Goal: Task Accomplishment & Management: Manage account settings

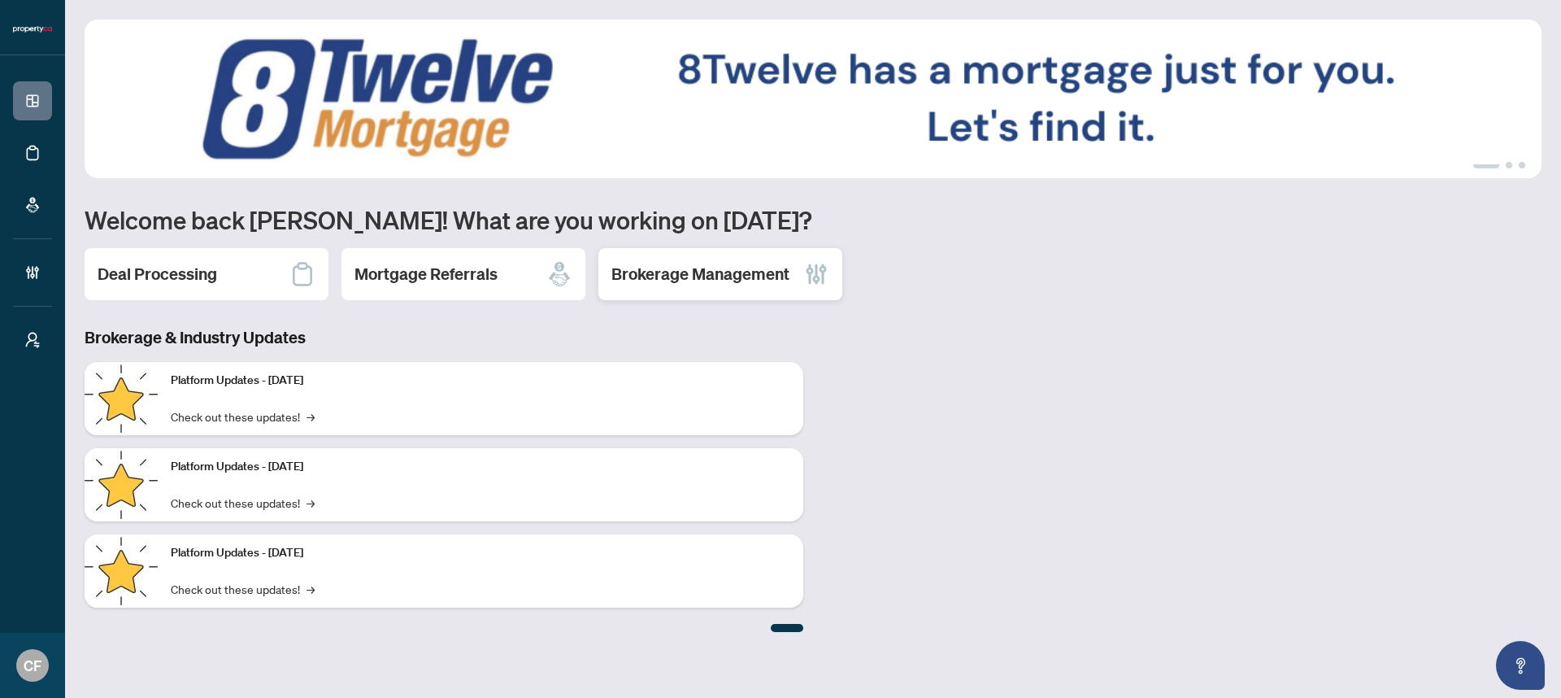
click at [813, 286] on icon at bounding box center [817, 274] width 26 height 26
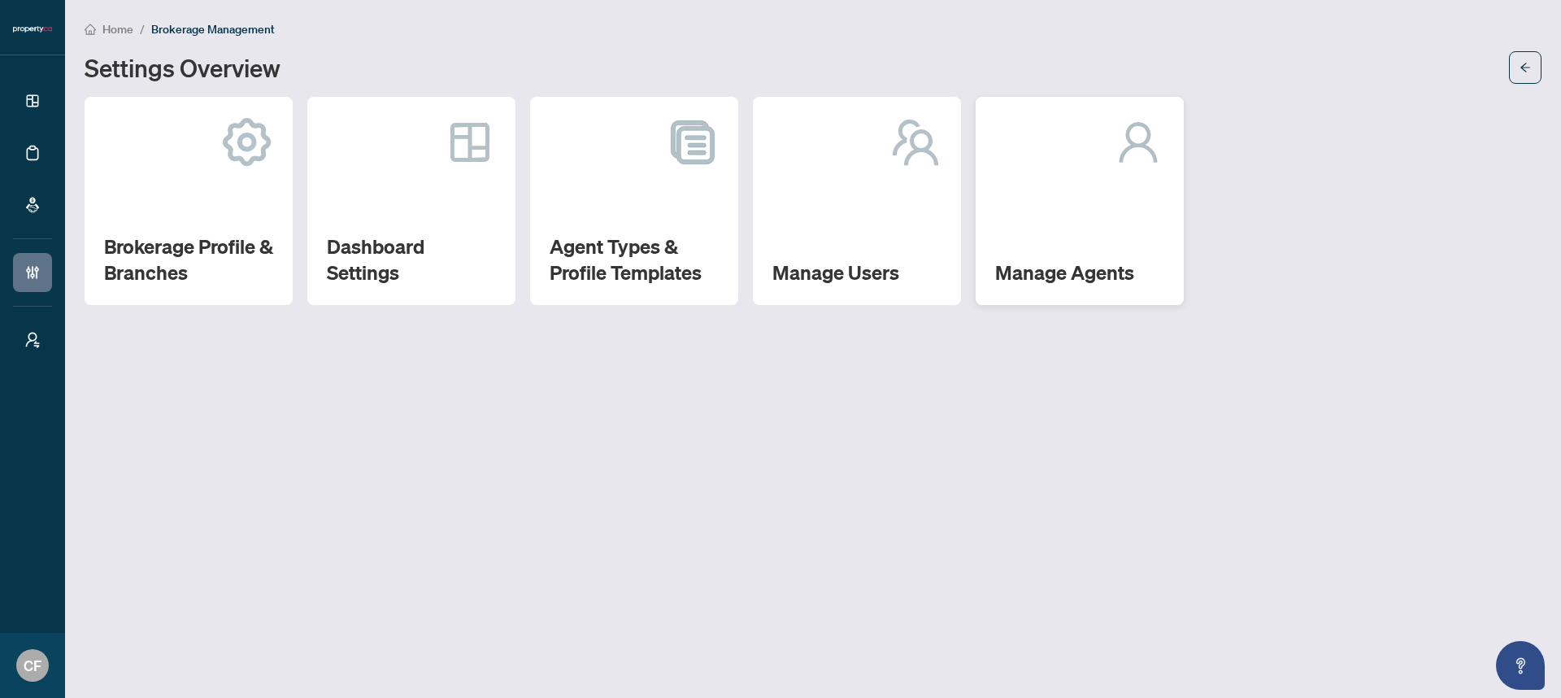
click at [1062, 213] on div "Manage Agents" at bounding box center [1080, 201] width 208 height 208
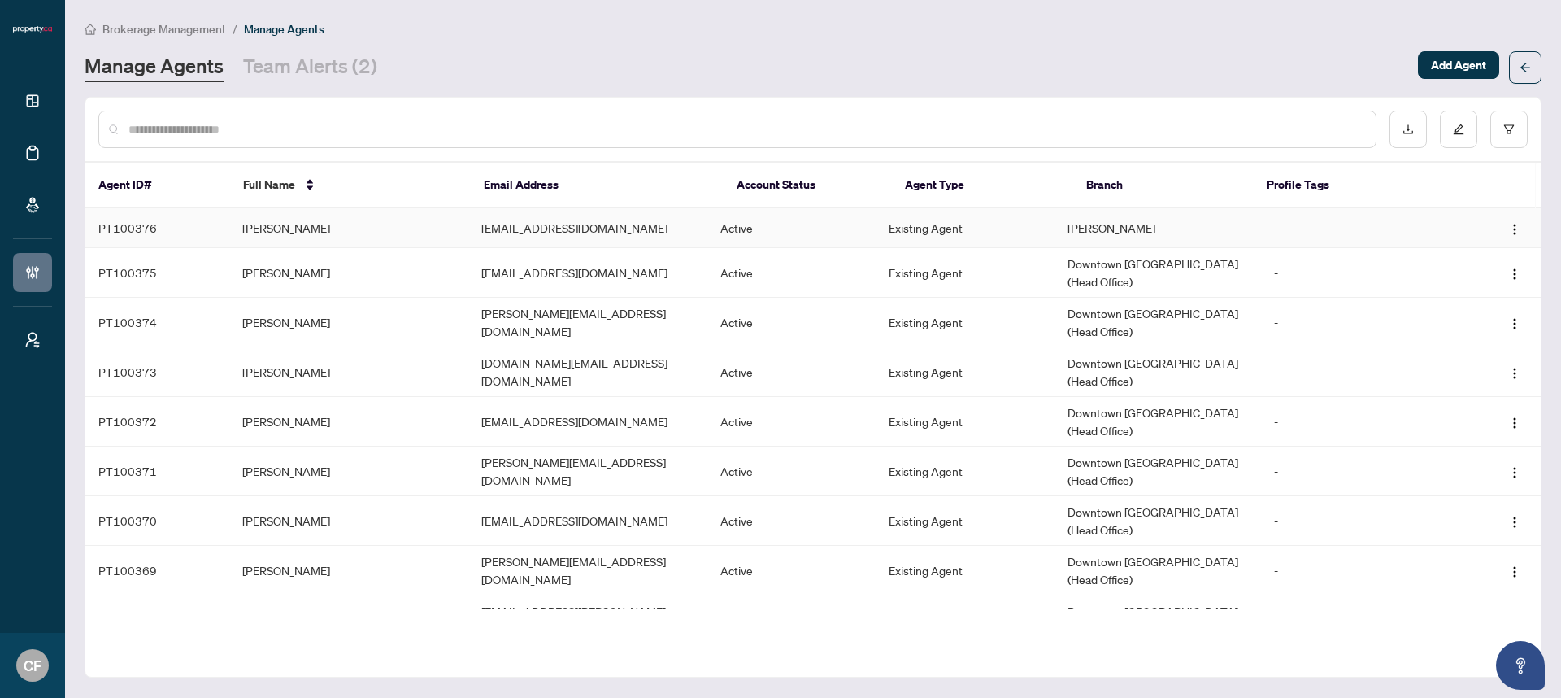
click at [786, 239] on td "Active" at bounding box center [792, 228] width 168 height 40
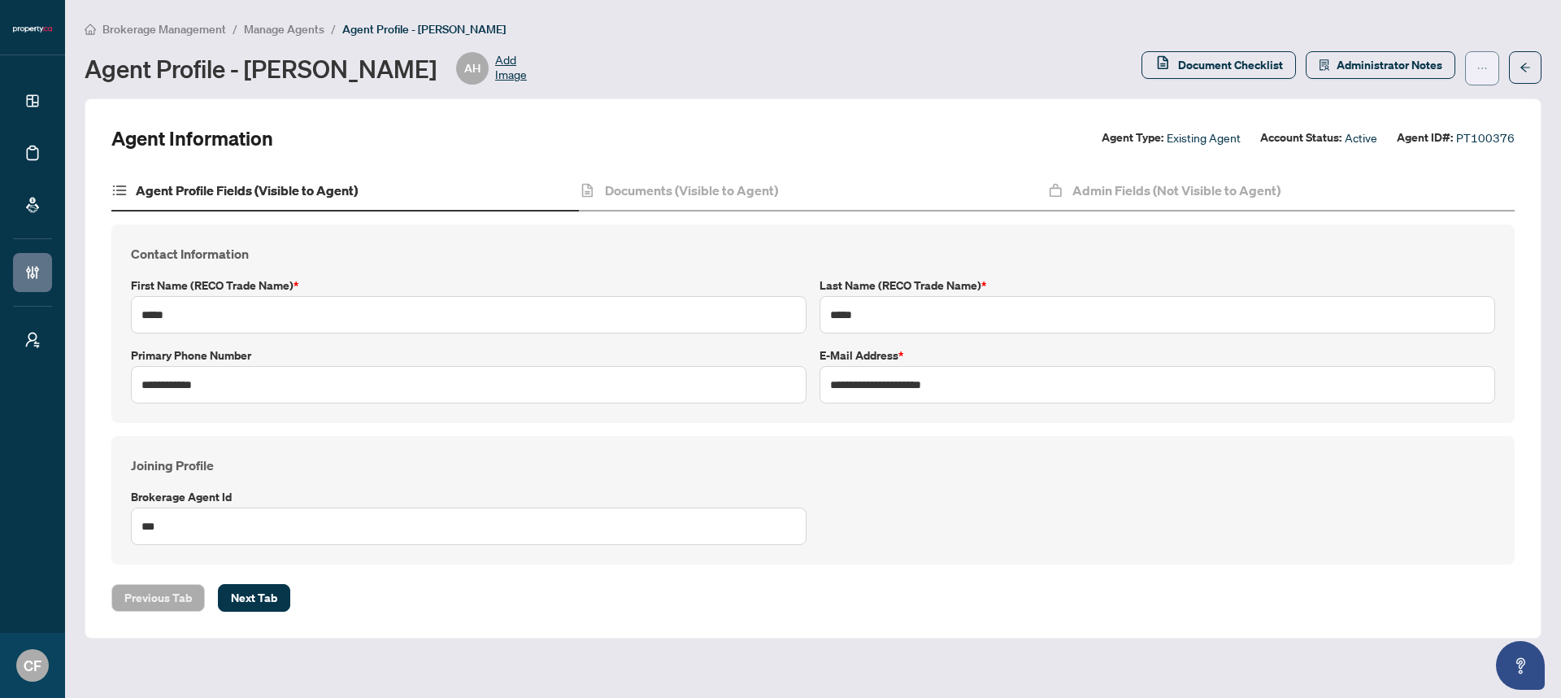
click at [1478, 63] on icon "ellipsis" at bounding box center [1482, 68] width 11 height 11
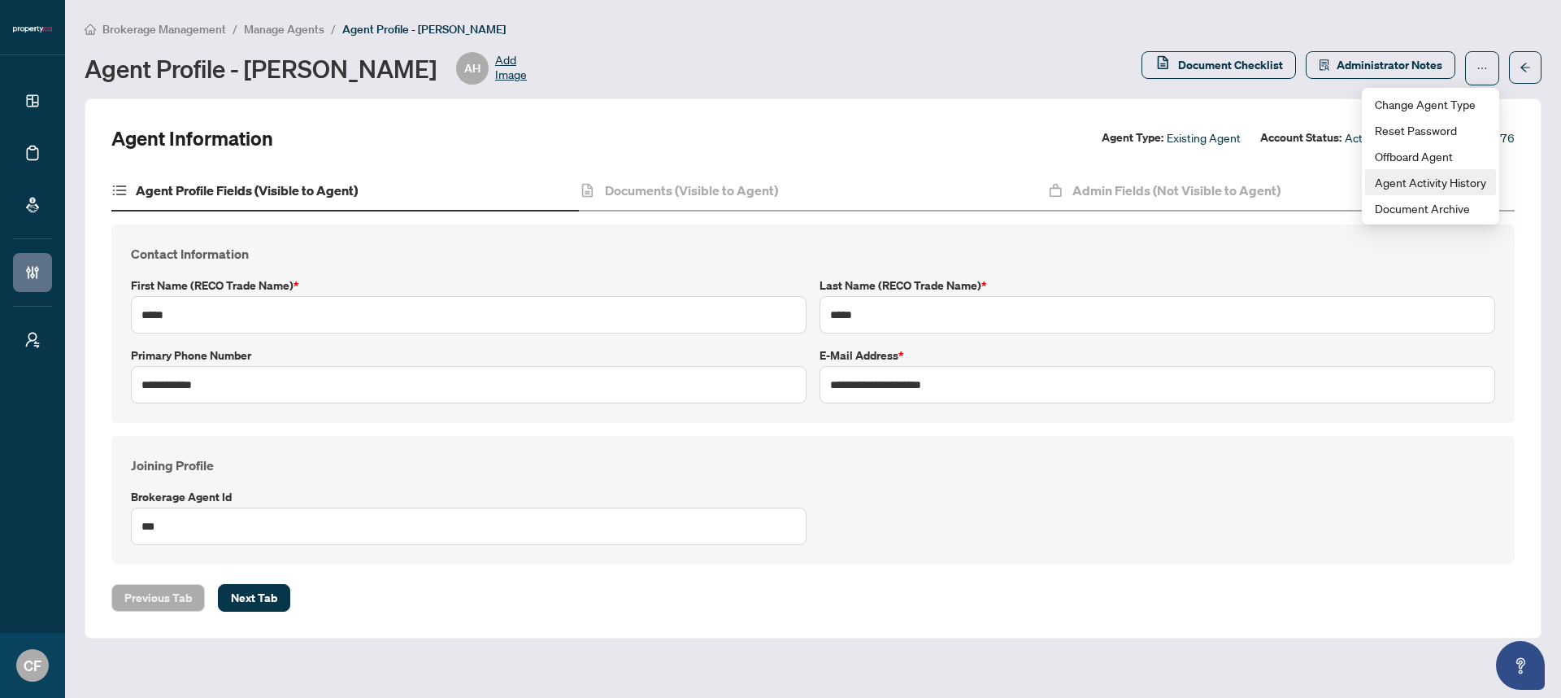
click at [1468, 177] on span "Agent Activity History" at bounding box center [1430, 182] width 111 height 18
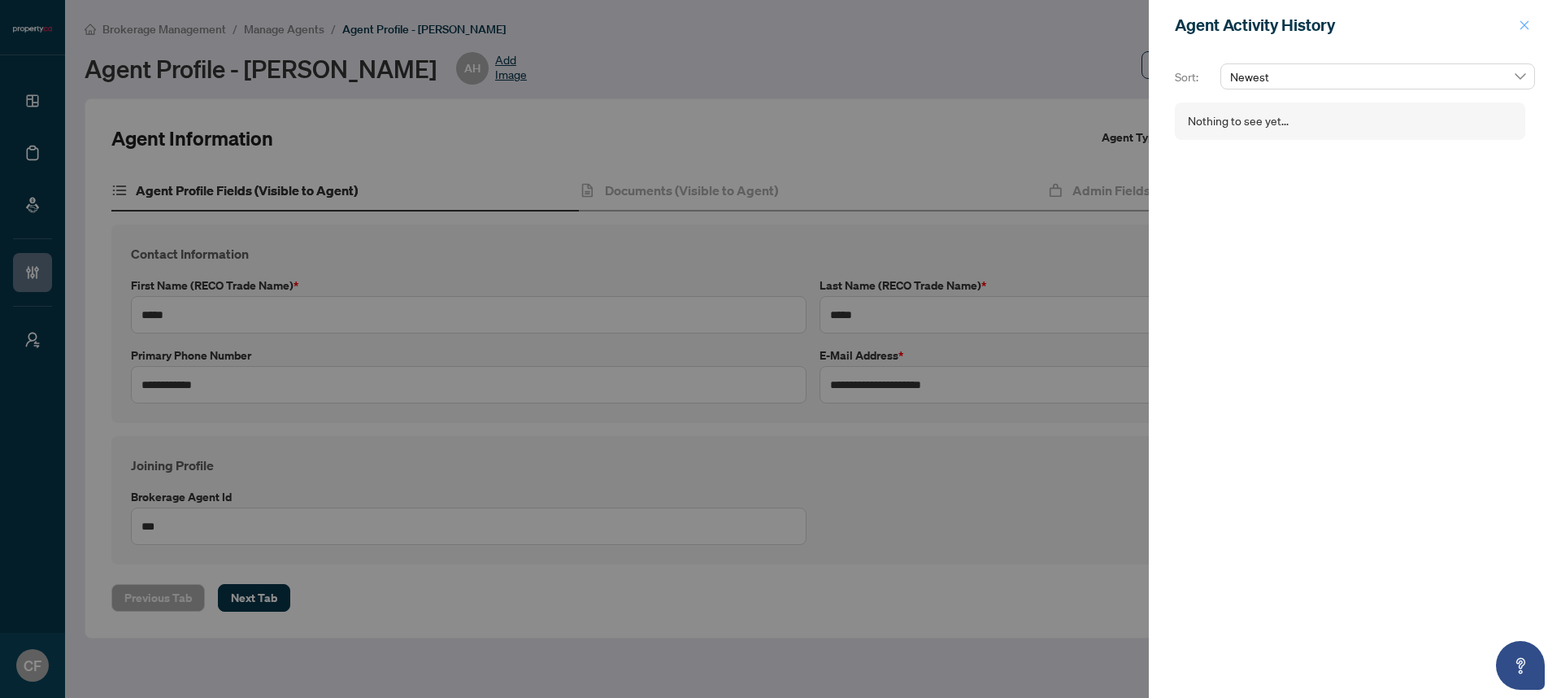
click at [1525, 26] on icon "close" at bounding box center [1525, 24] width 9 height 9
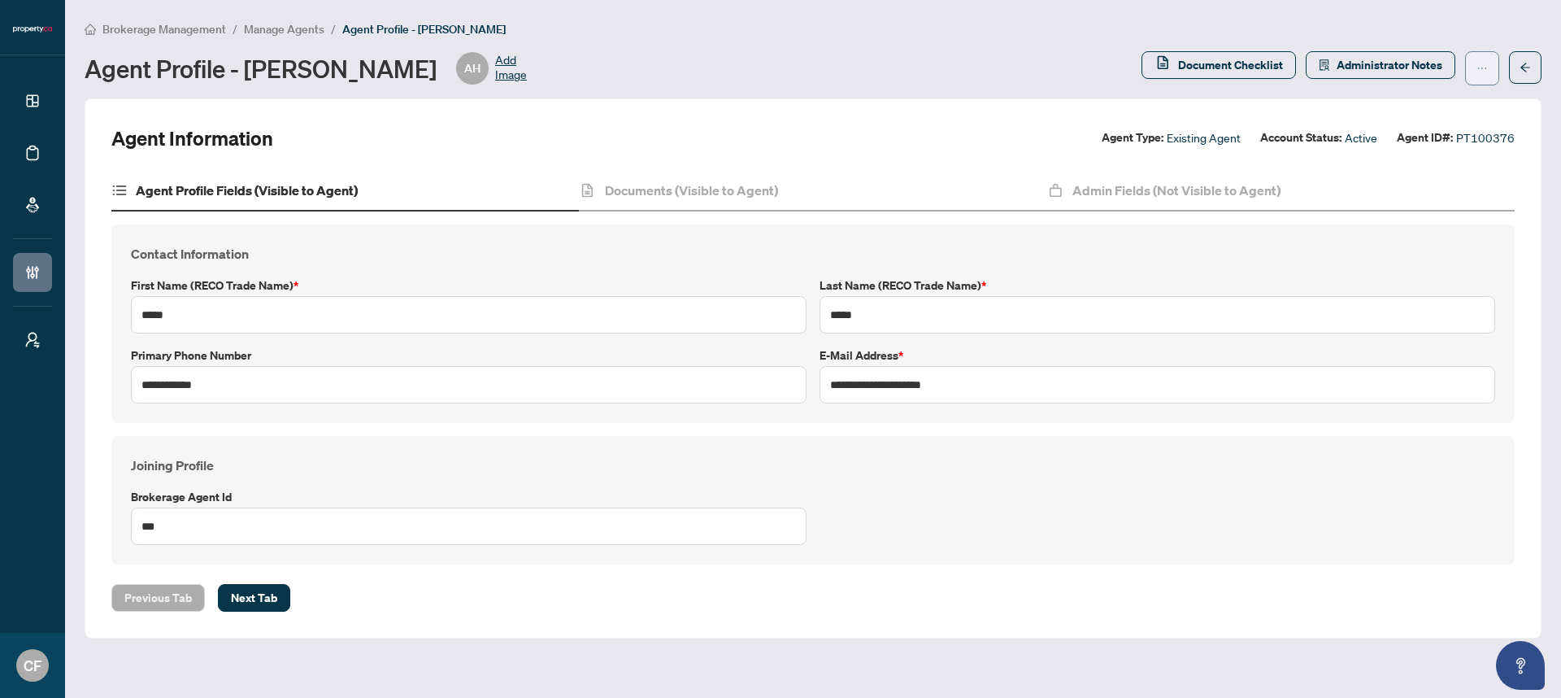
click at [1482, 67] on icon "ellipsis" at bounding box center [1482, 68] width 11 height 11
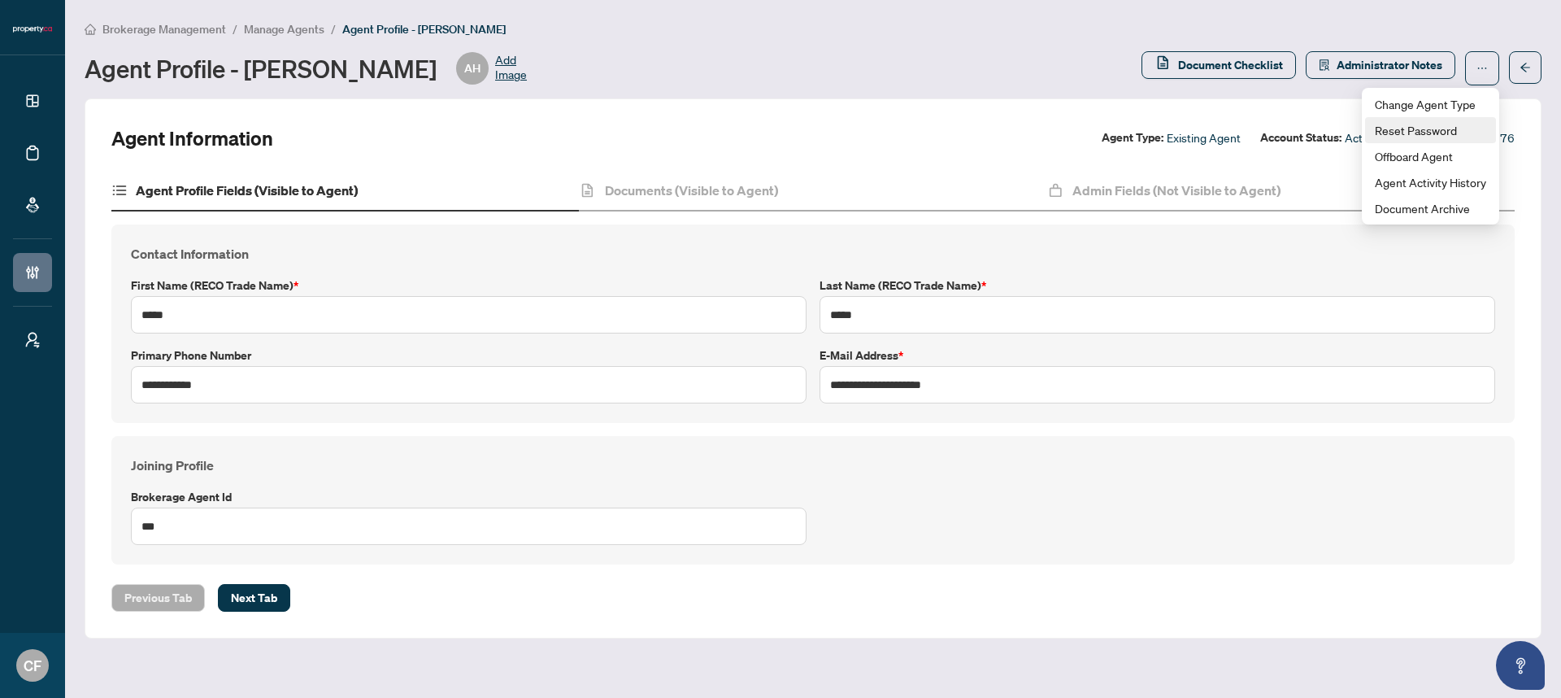
click at [1451, 125] on span "Reset Password" at bounding box center [1430, 130] width 111 height 18
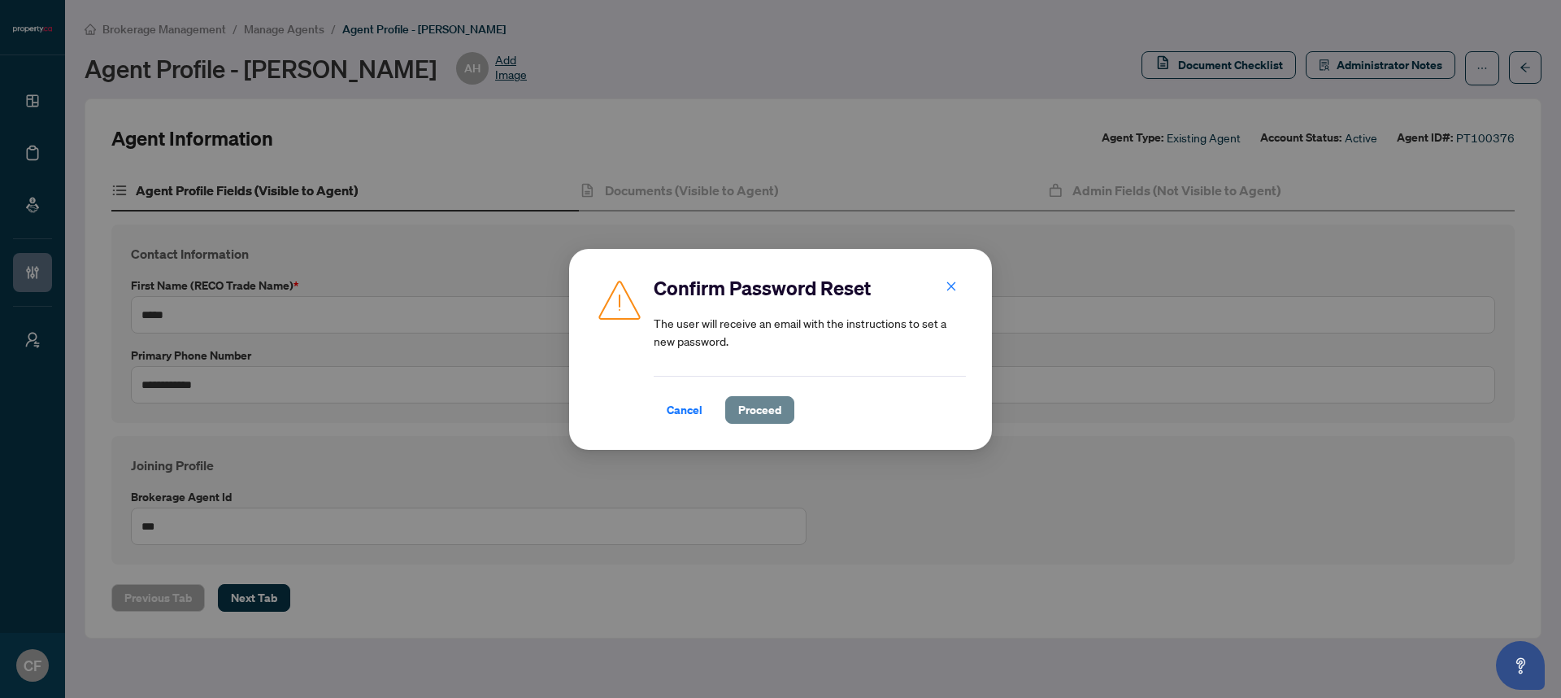
click at [776, 415] on span "Proceed" at bounding box center [759, 410] width 43 height 26
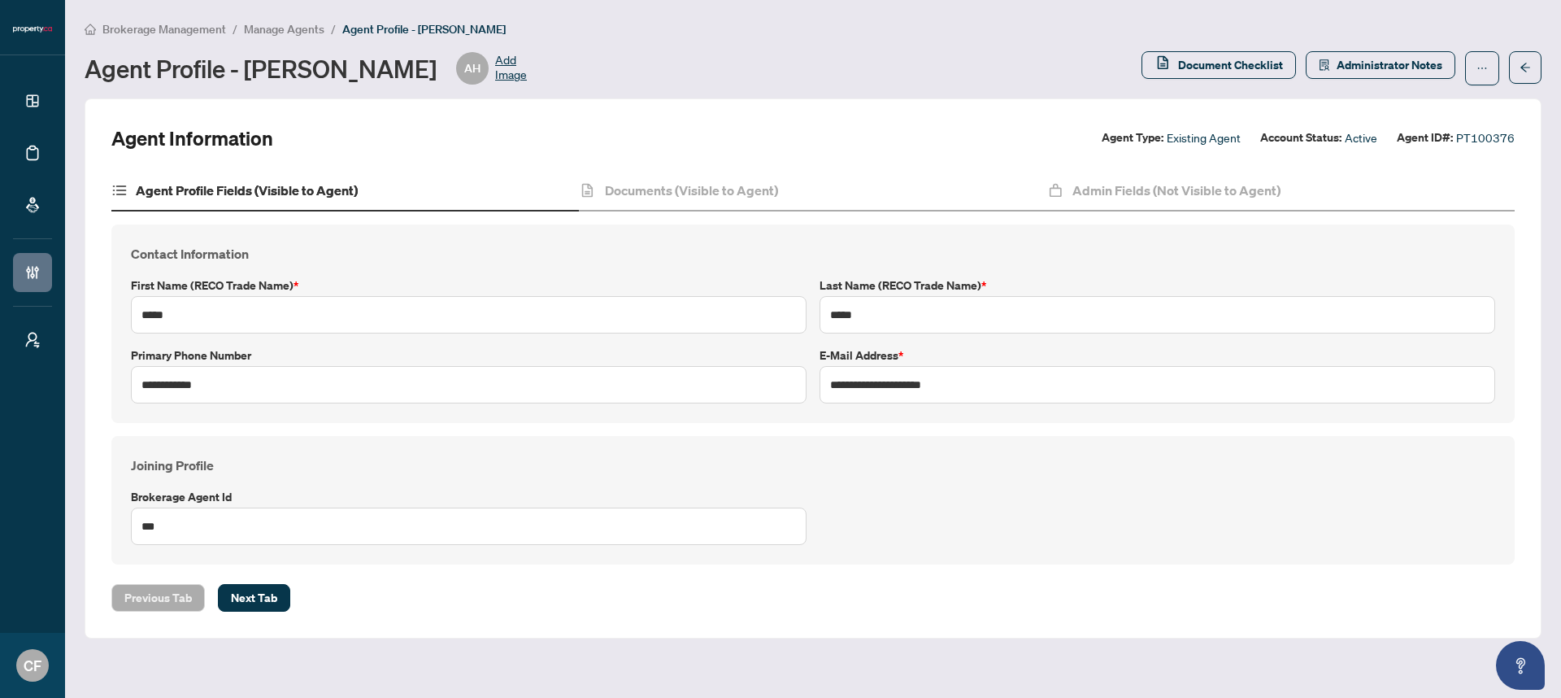
click at [312, 28] on span "Manage Agents" at bounding box center [284, 29] width 81 height 15
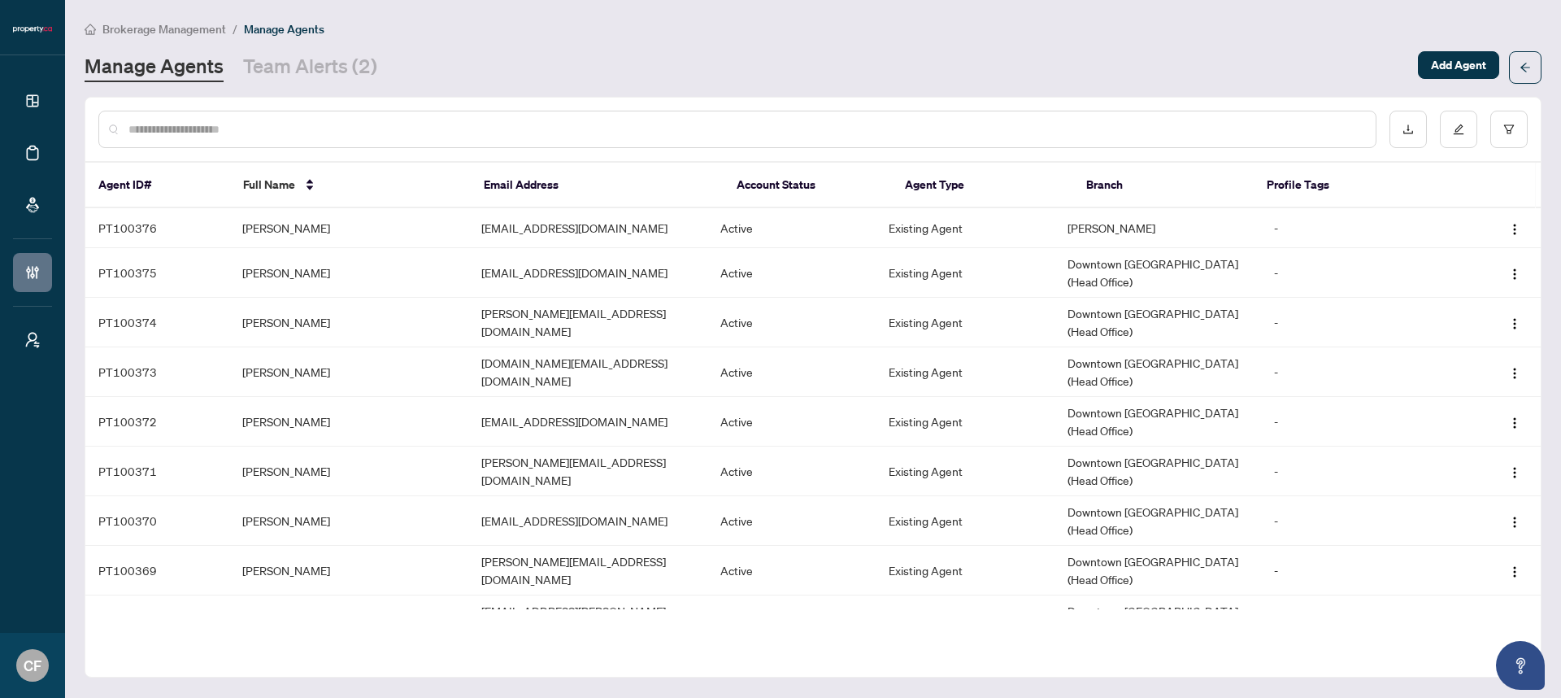
click at [368, 128] on input "text" at bounding box center [745, 129] width 1235 height 18
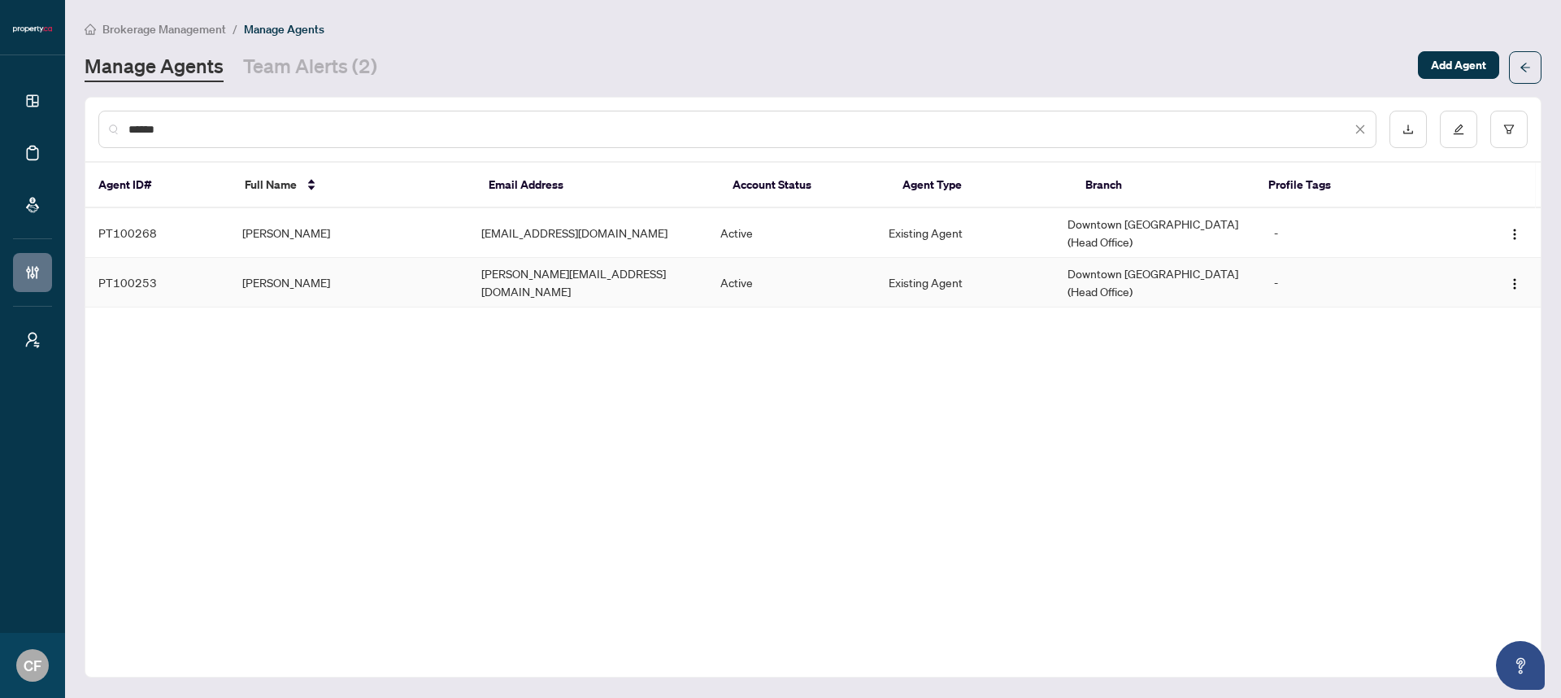
type input "******"
click at [545, 263] on td "vivian@condos.ca" at bounding box center [587, 283] width 239 height 50
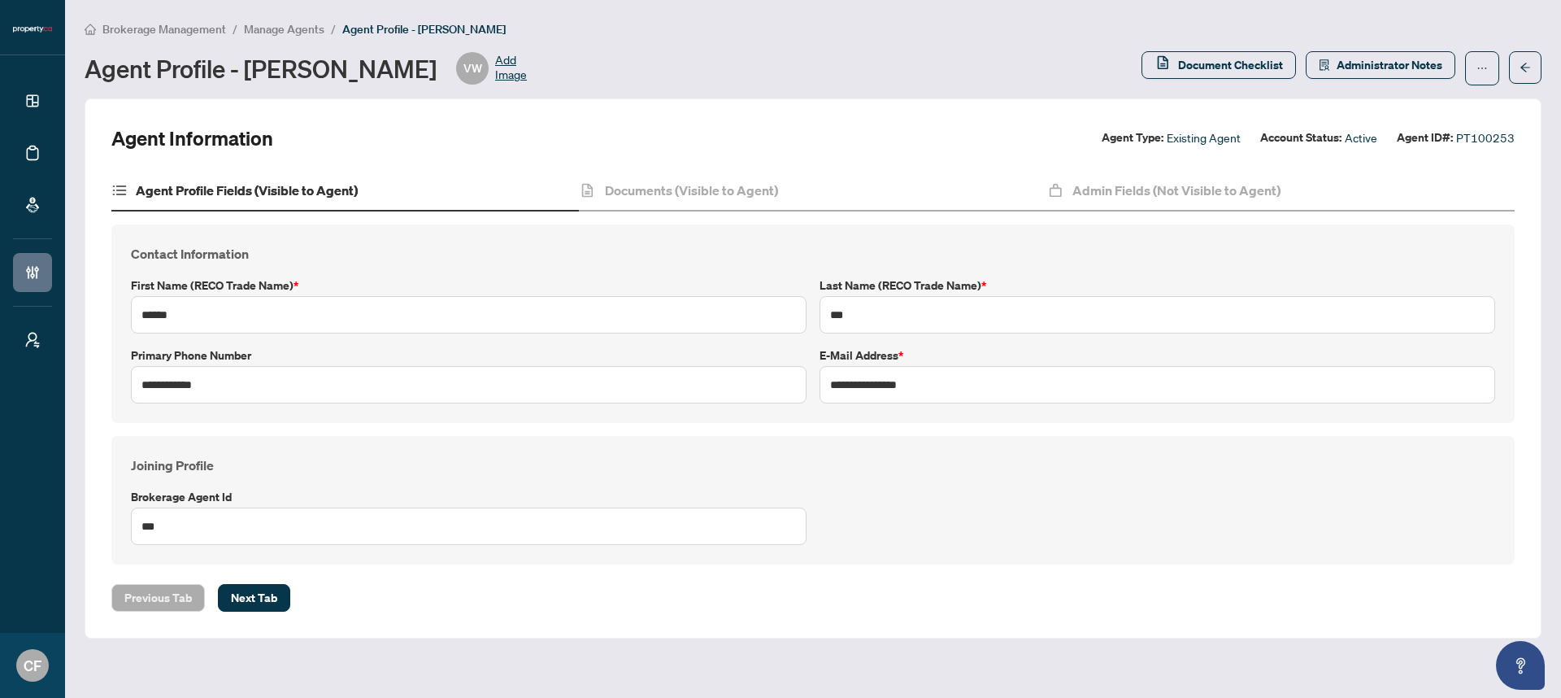
click at [298, 26] on span "Manage Agents" at bounding box center [284, 29] width 81 height 15
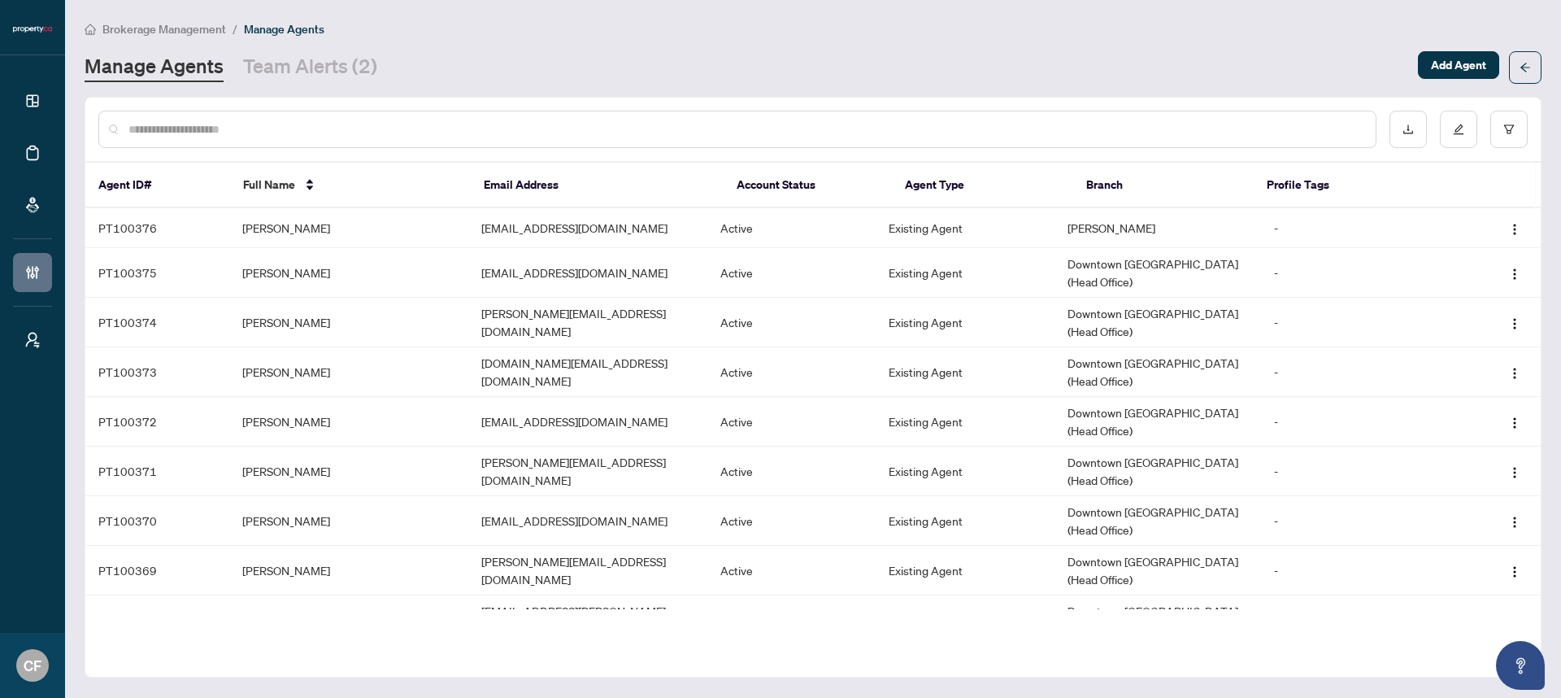
click at [200, 28] on span "Brokerage Management" at bounding box center [164, 29] width 124 height 15
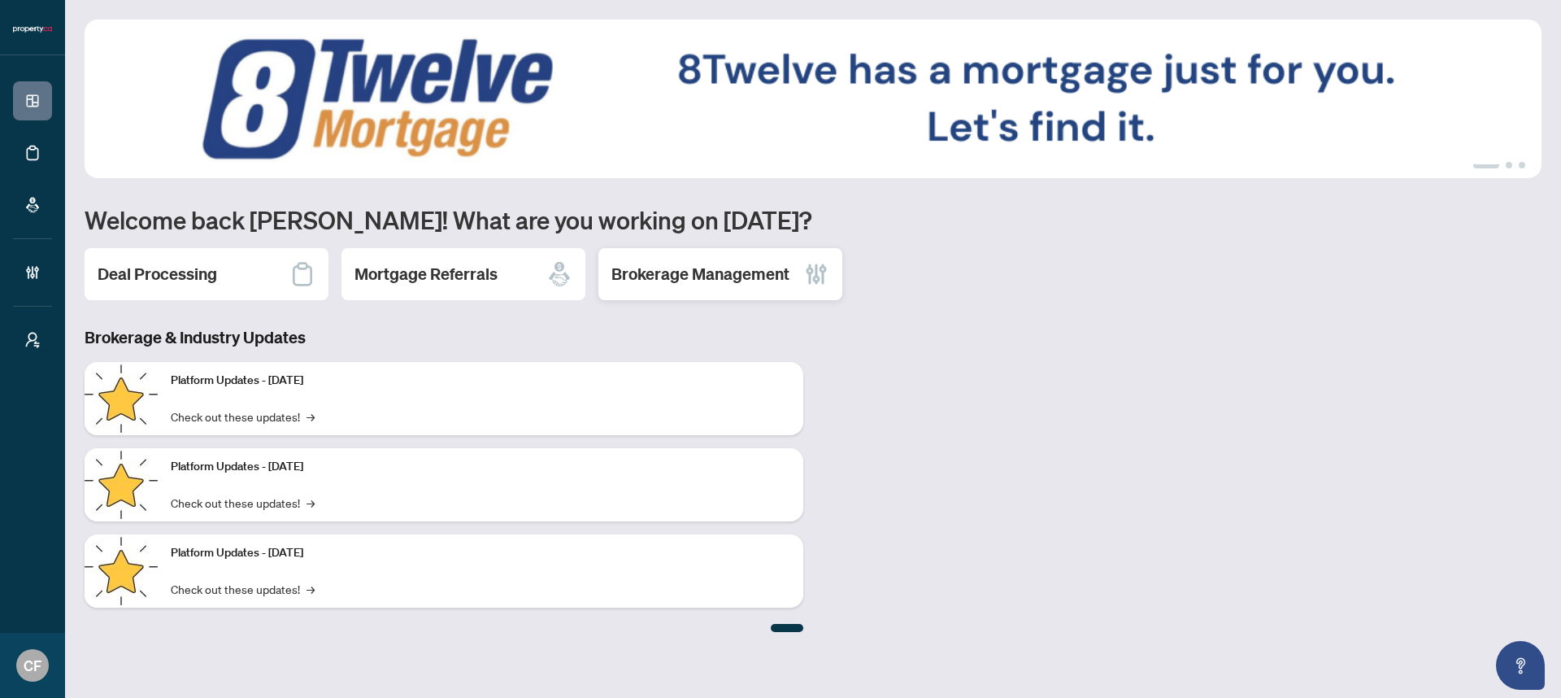
click at [753, 269] on h2 "Brokerage Management" at bounding box center [701, 274] width 178 height 23
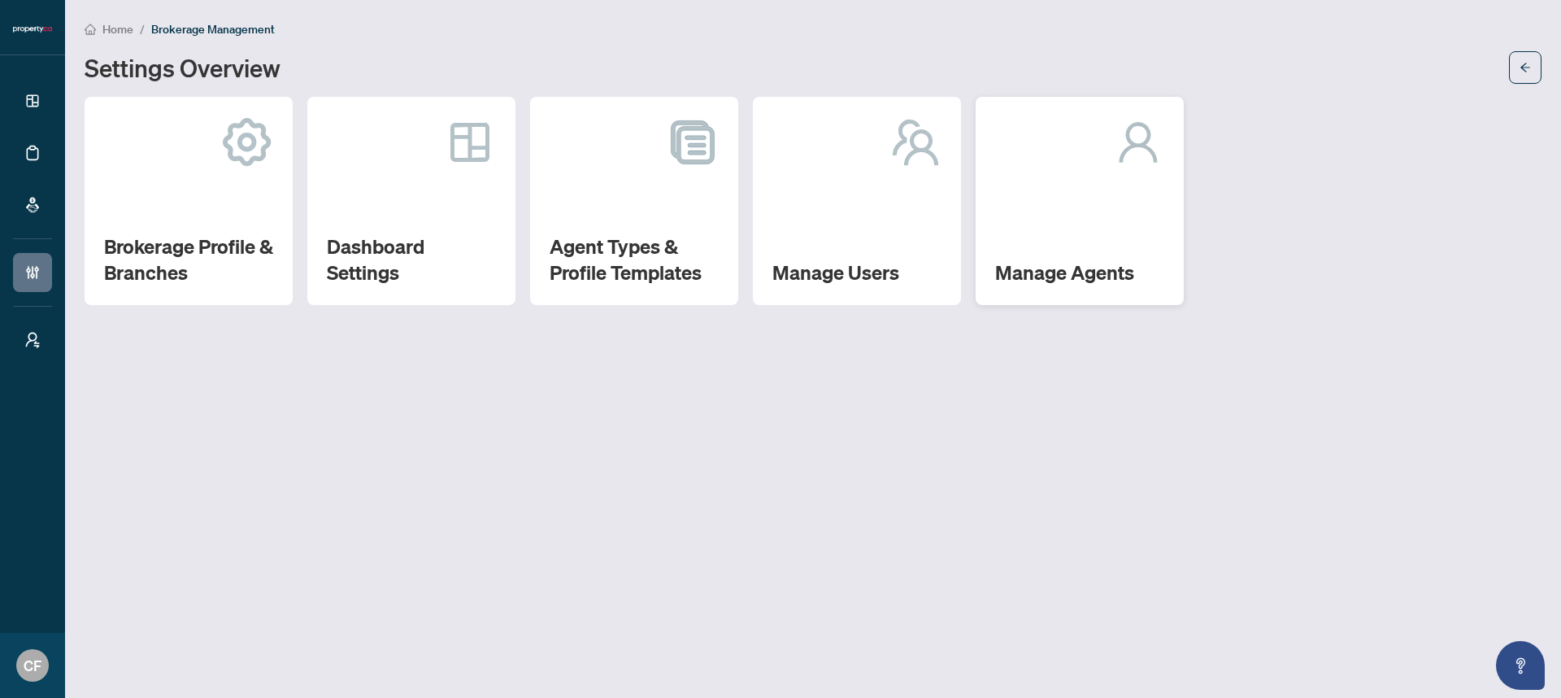
click at [1055, 227] on div "Manage Agents" at bounding box center [1080, 201] width 208 height 208
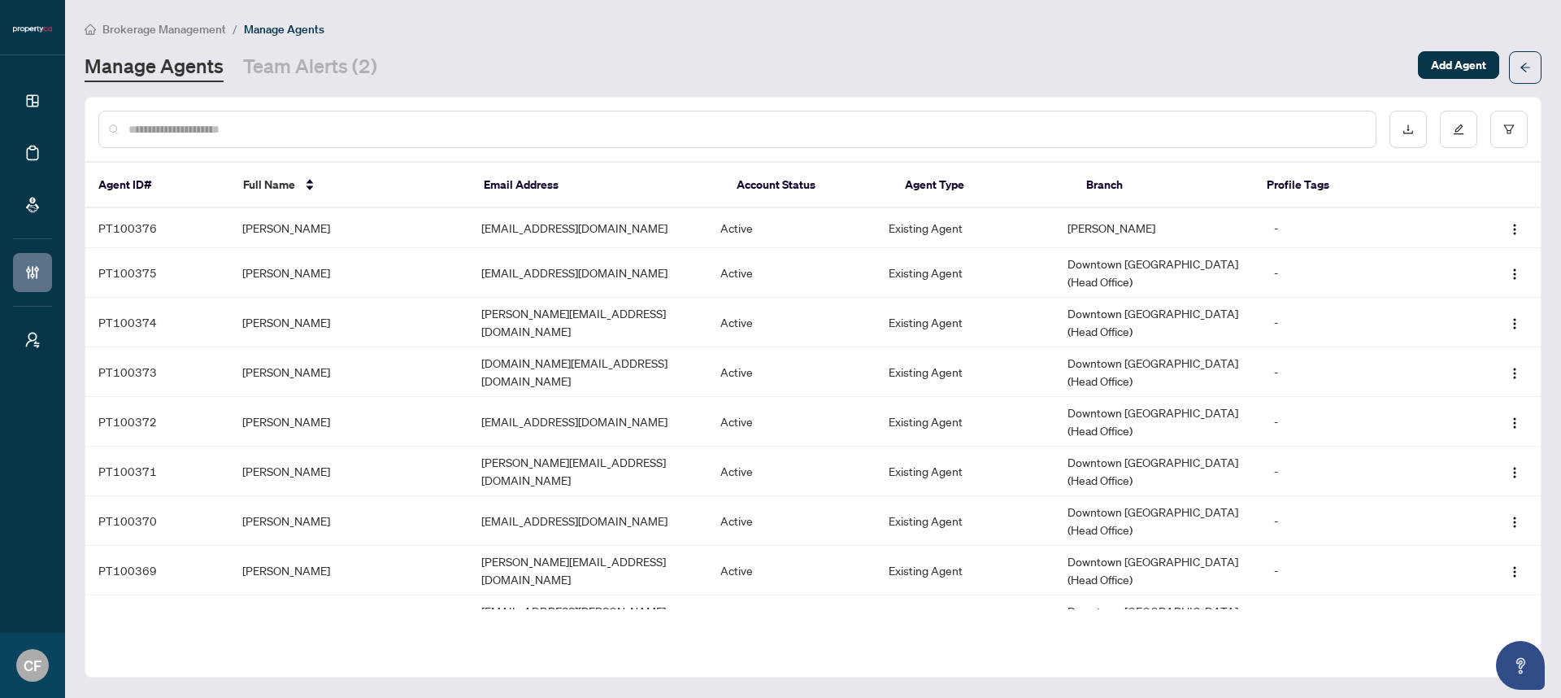
click at [826, 128] on input "text" at bounding box center [745, 129] width 1235 height 18
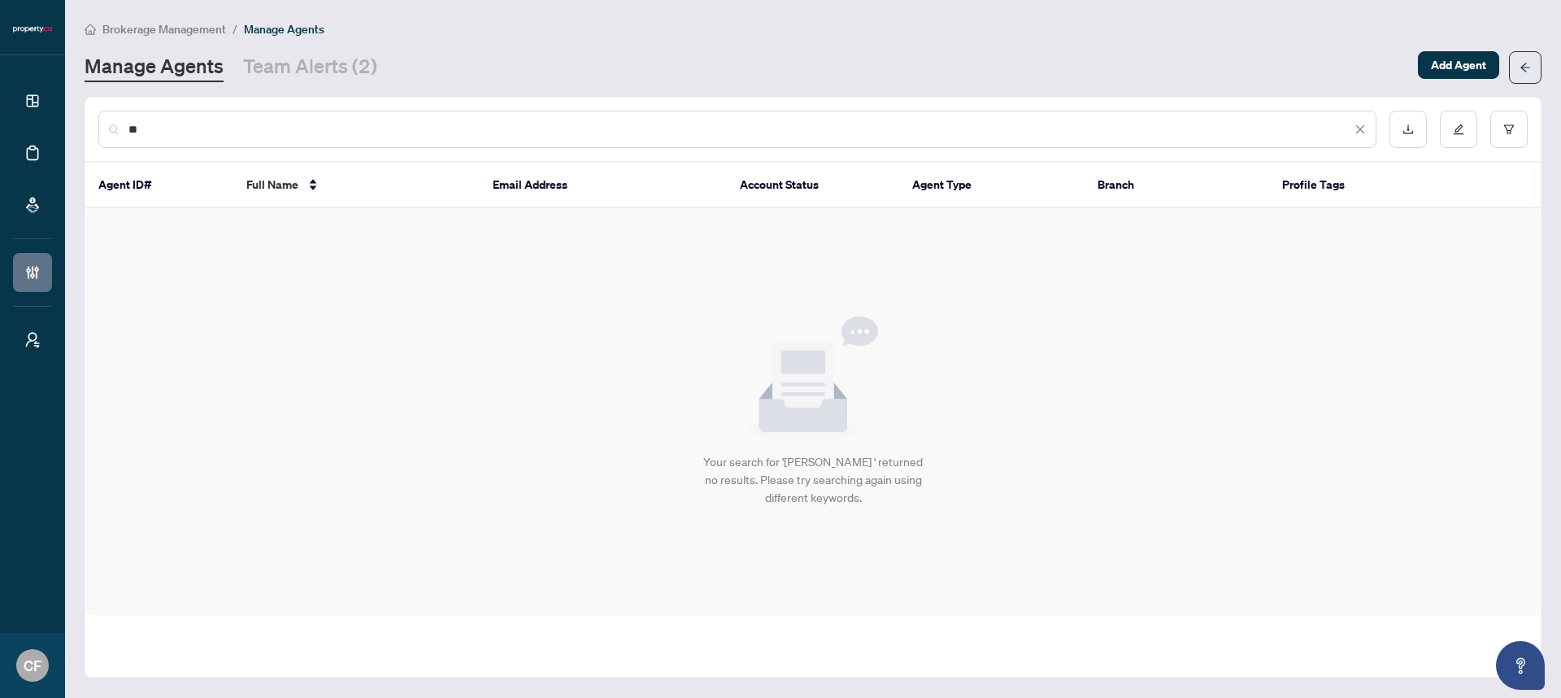
type input "*"
type input "*******"
click at [333, 72] on link "Team Alerts (2)" at bounding box center [310, 67] width 134 height 29
